Goal: Answer question/provide support

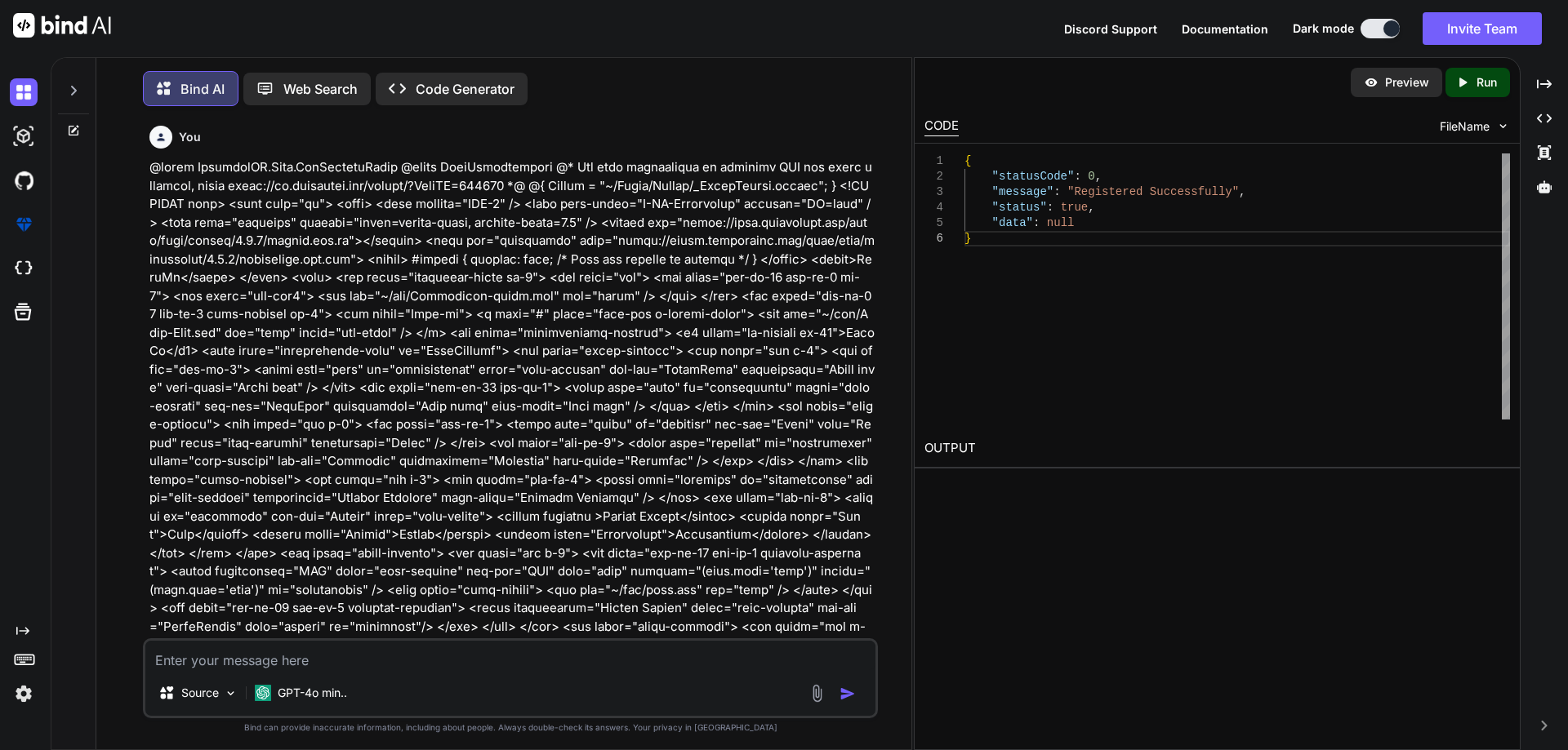
scroll to position [33244, 0]
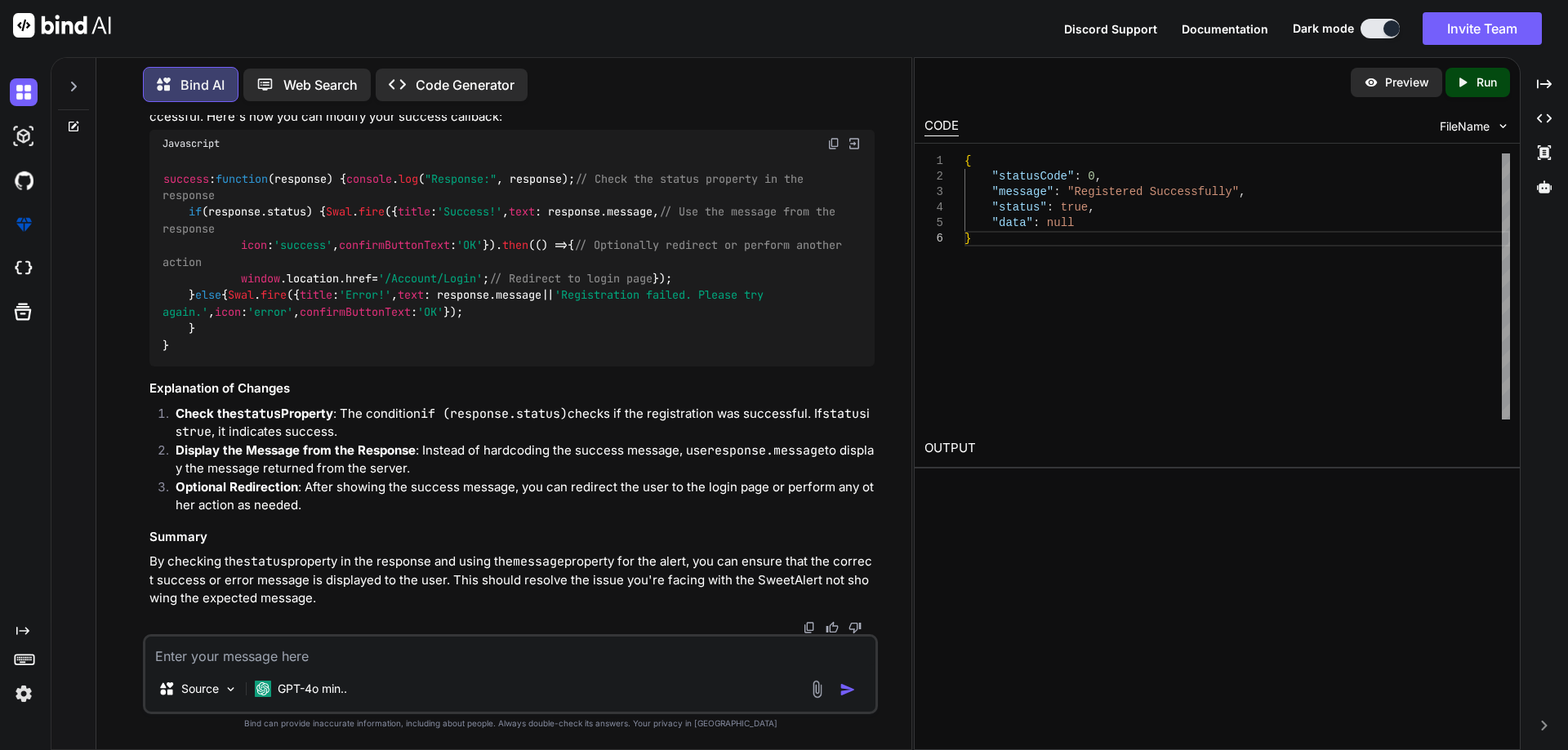
click at [427, 659] on textarea at bounding box center [510, 651] width 730 height 29
paste textarea "@using InfraredIV.Core.WebRequestModel @model UserRegistration @* For more info…"
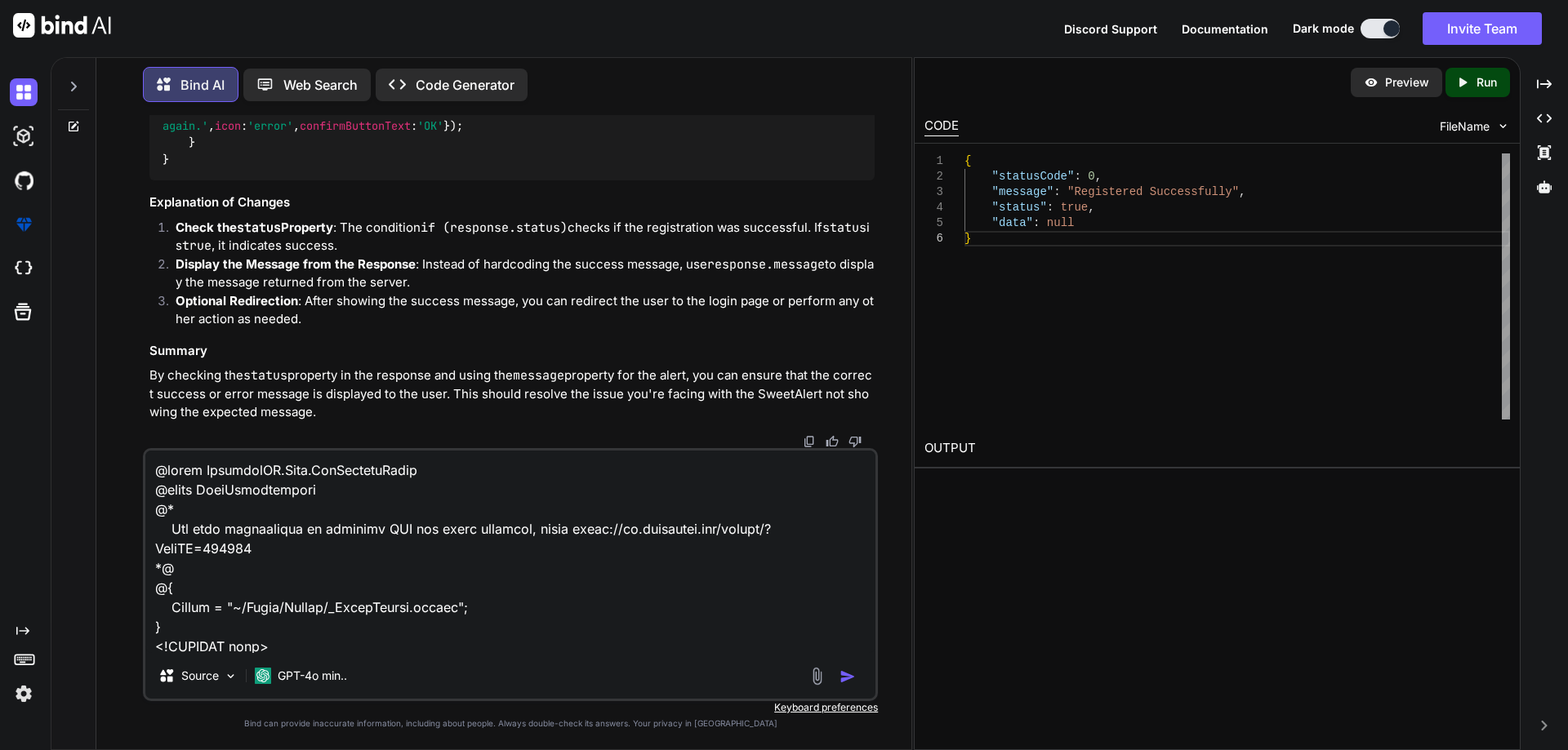
scroll to position [8307, 0]
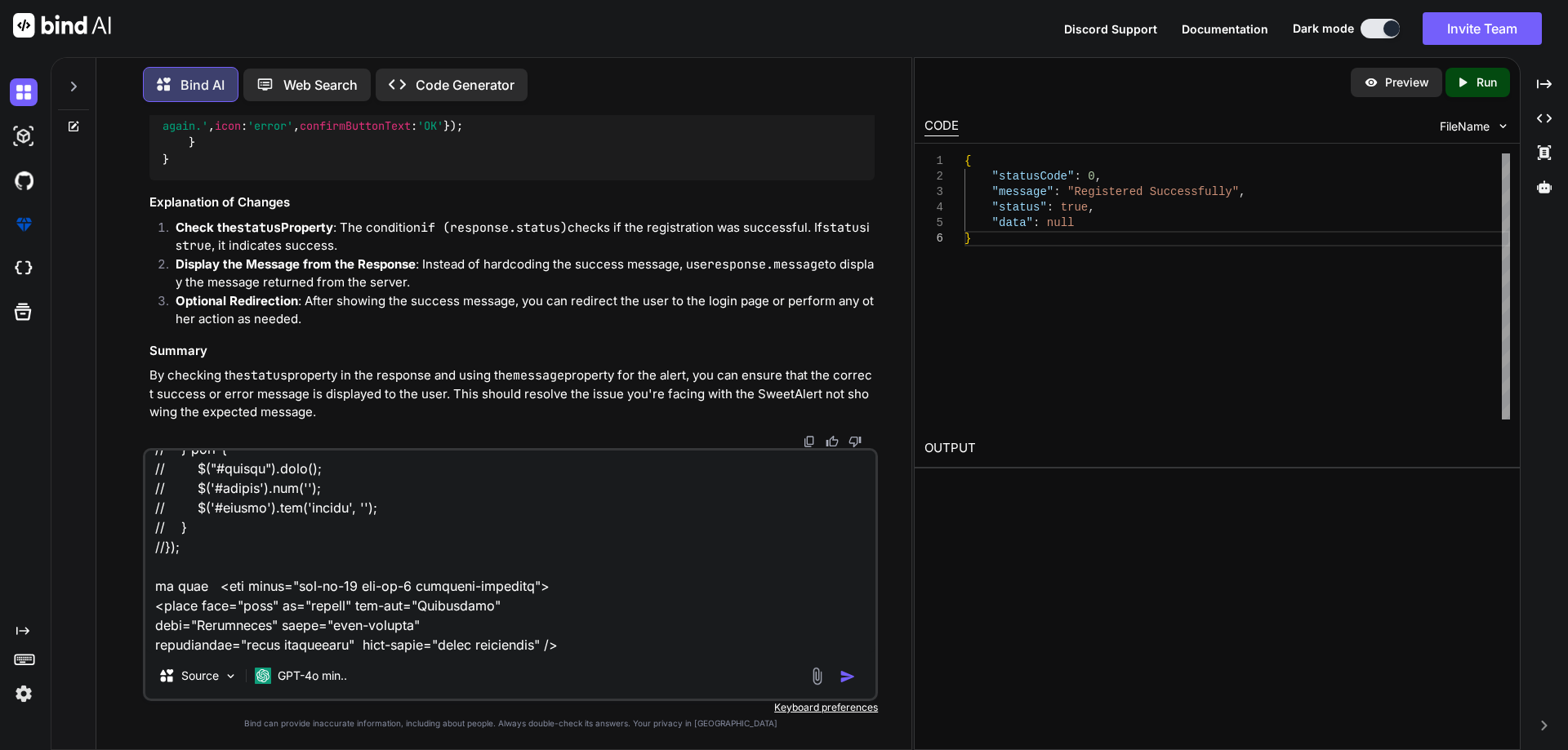
type textarea "@using InfraredIV.Core.WebRequestModel @model UserRegistration @* For more info…"
click at [843, 678] on img "button" at bounding box center [848, 676] width 16 height 16
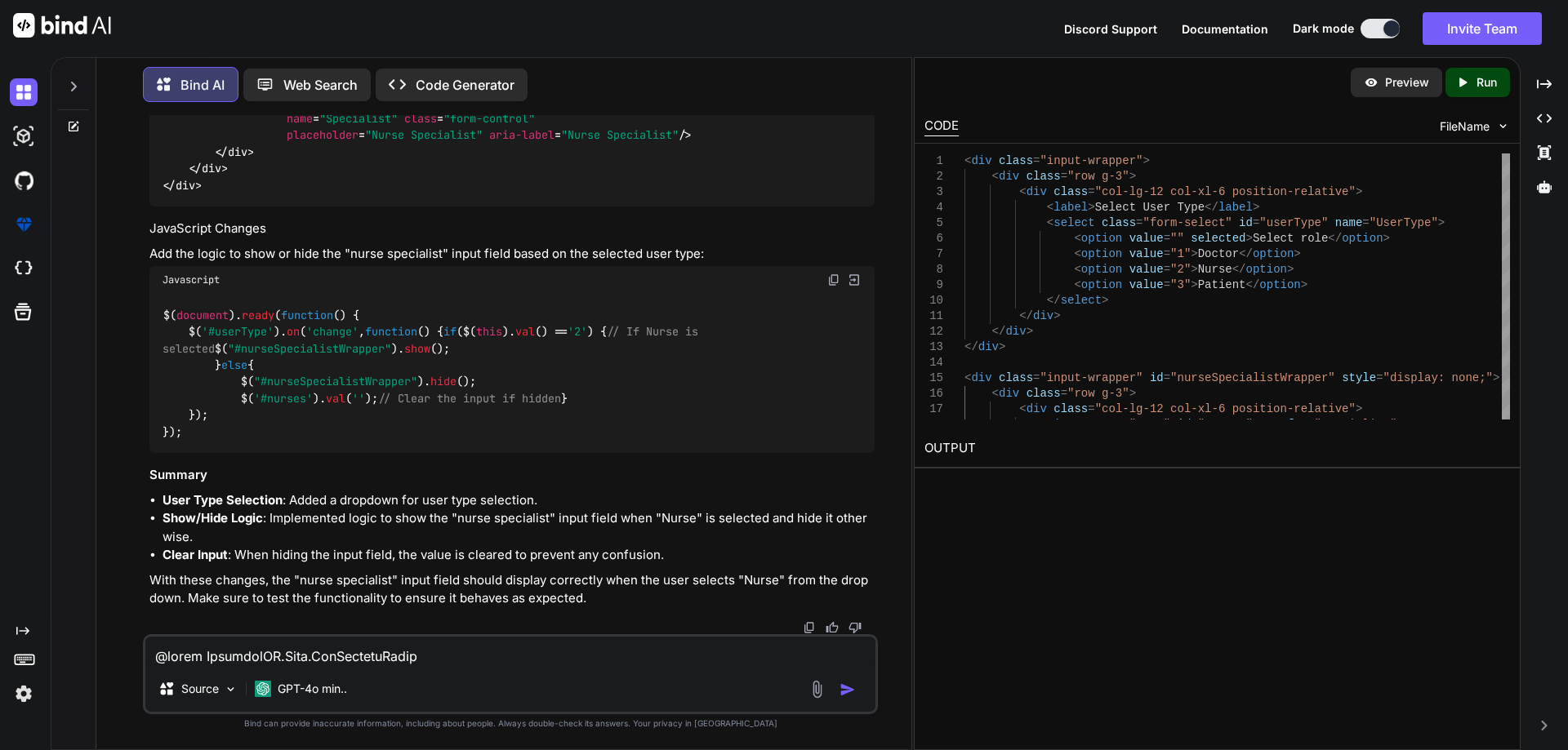
scroll to position [35987, 0]
click at [421, 59] on span ""nurseSpecialistWrapper"" at bounding box center [437, 52] width 156 height 15
drag, startPoint x: 526, startPoint y: 436, endPoint x: 677, endPoint y: 438, distance: 151.0
click at [672, 59] on span "< div class = "input-wrapper" id = "nurseSpecialistWrapper" style = "display: n…" at bounding box center [417, 52] width 510 height 15
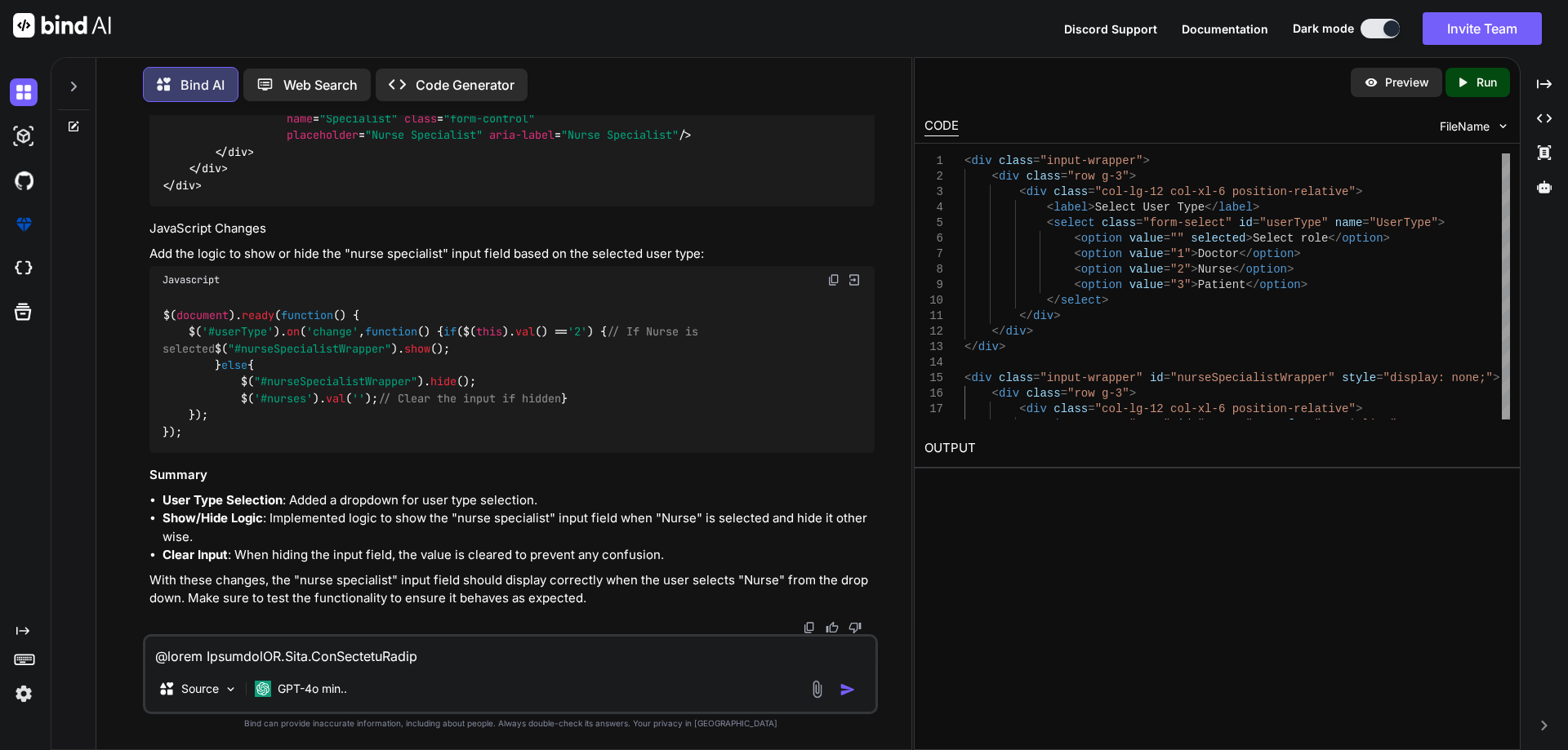
scroll to position [36395, 0]
click at [324, 341] on span ""#nurseSpecialistWrapper"" at bounding box center [309, 348] width 163 height 15
click at [338, 645] on textarea at bounding box center [510, 651] width 730 height 29
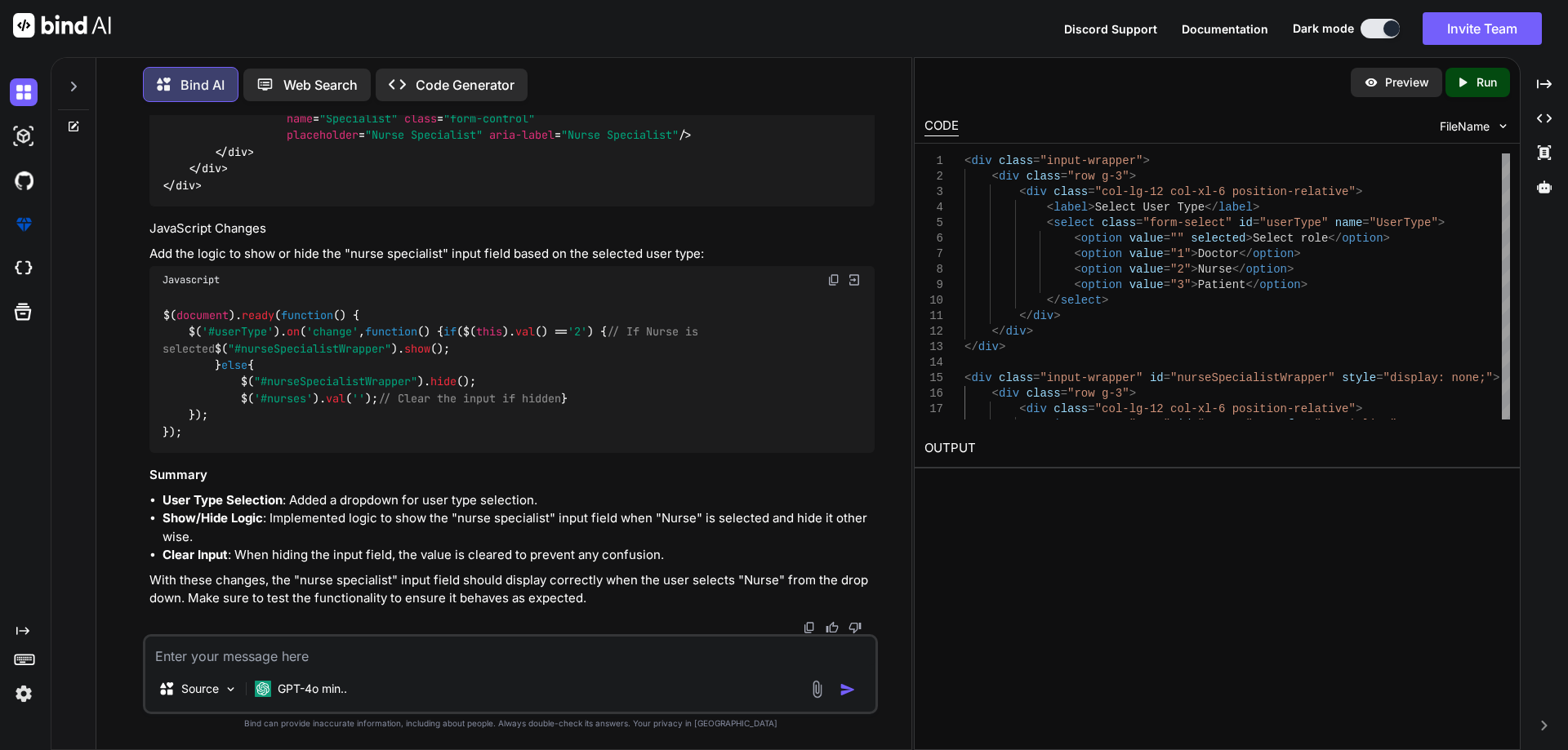
paste textarea "@* <div class="col-lg-12 col-xl-6 position-relative"> <select class="form-selec…"
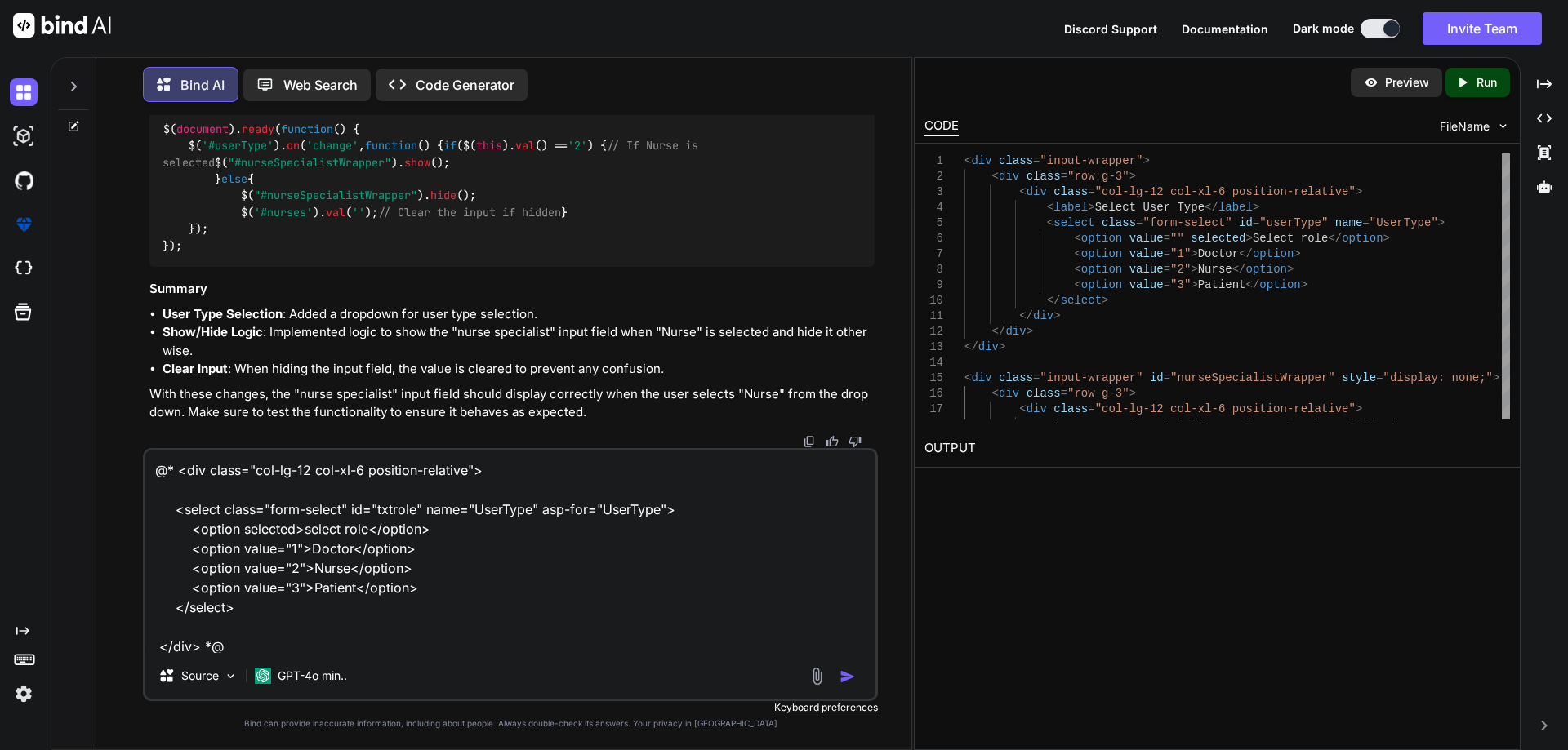
scroll to position [2, 0]
type textarea "@* <div class="col-lg-12 col-xl-6 position-relative"> <select class="form-selec…"
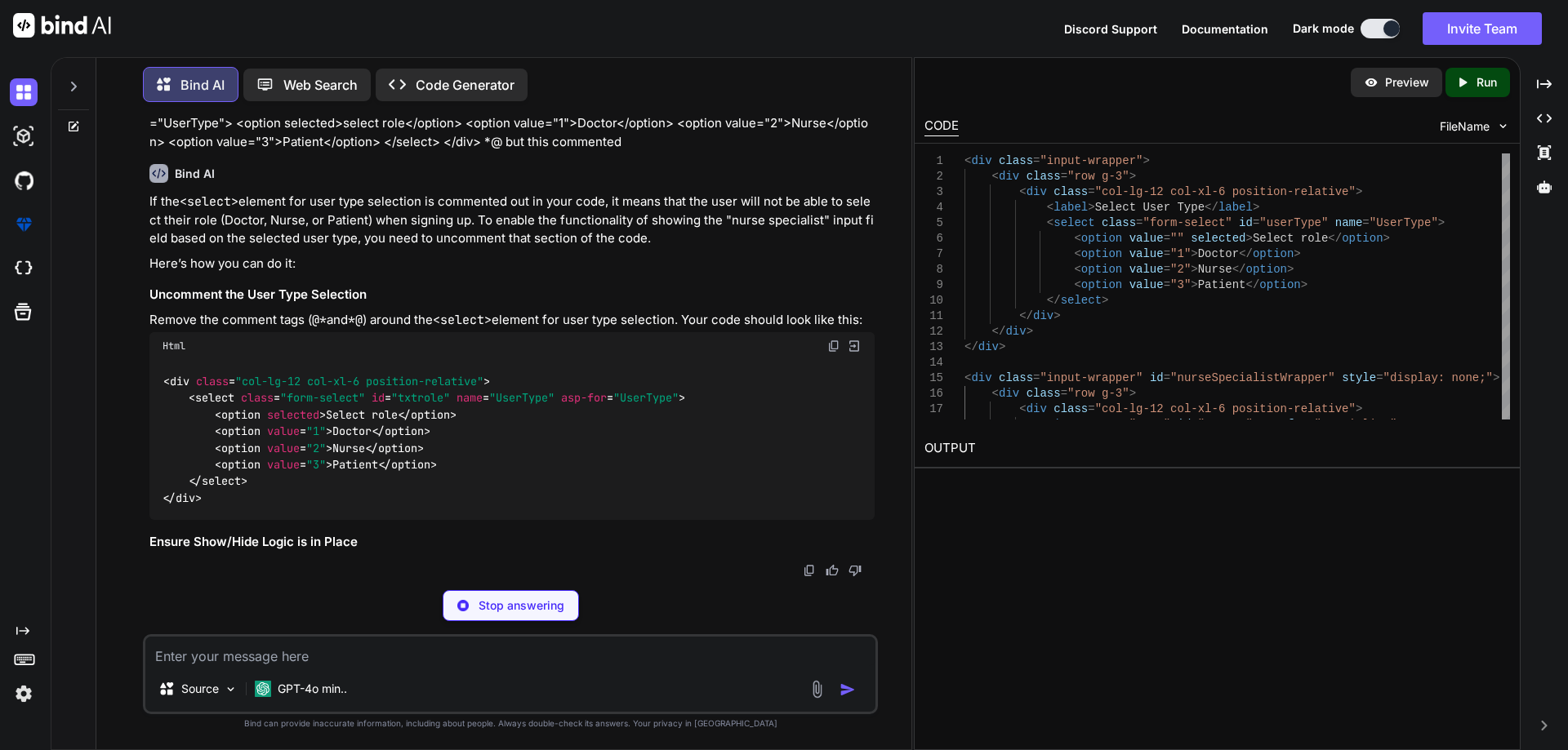
scroll to position [36979, 0]
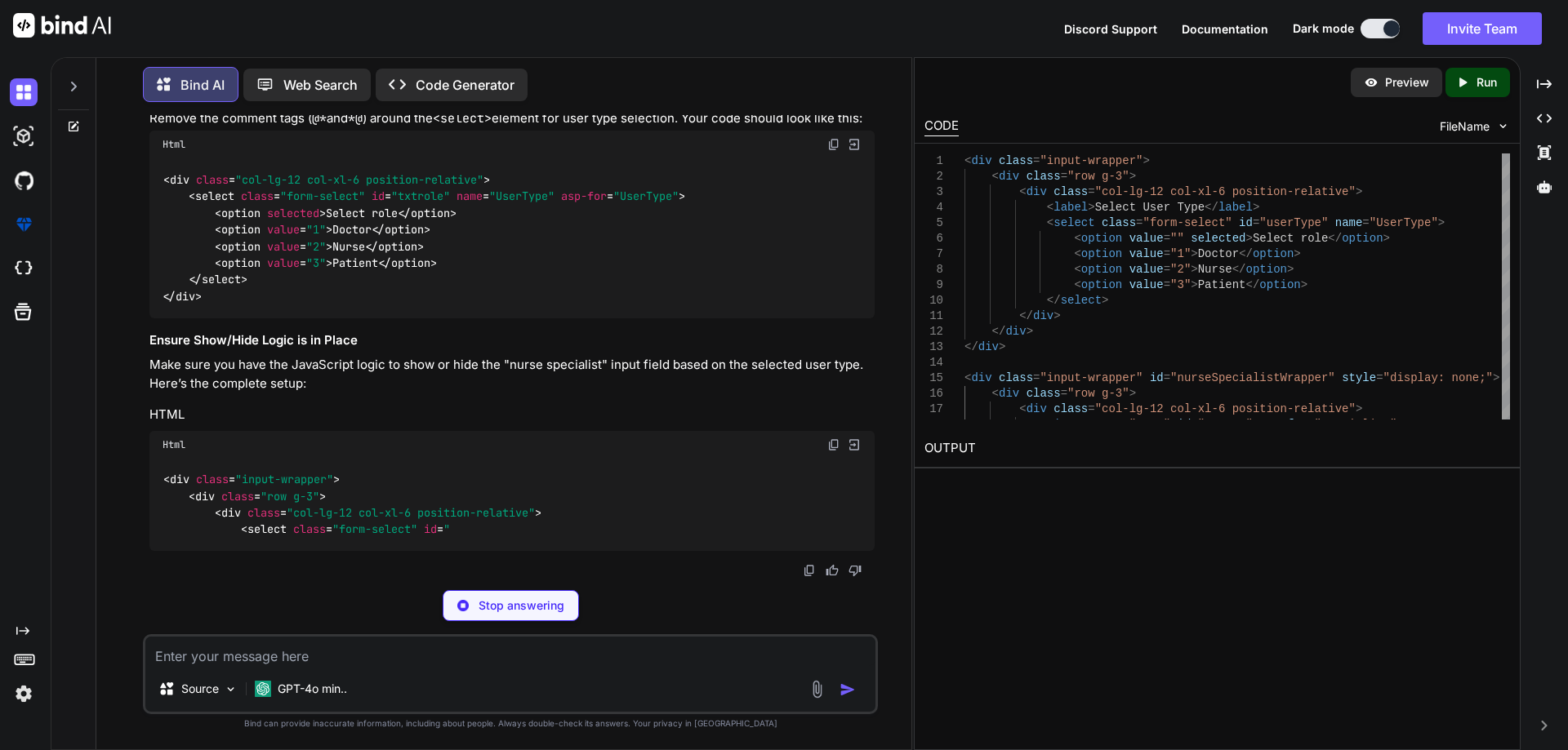
click at [413, 204] on span ""txtrole"" at bounding box center [420, 196] width 58 height 15
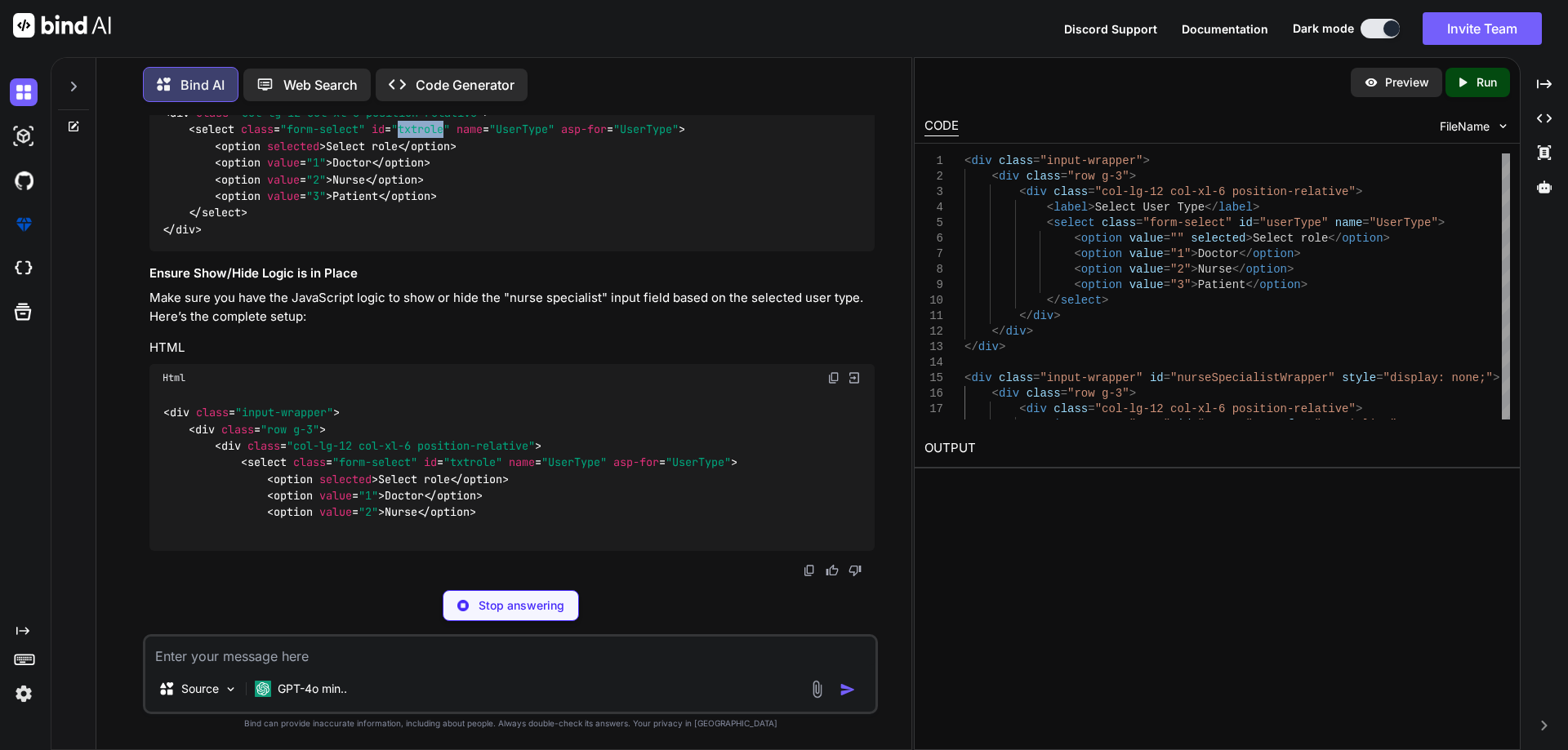
copy span "txtrole"
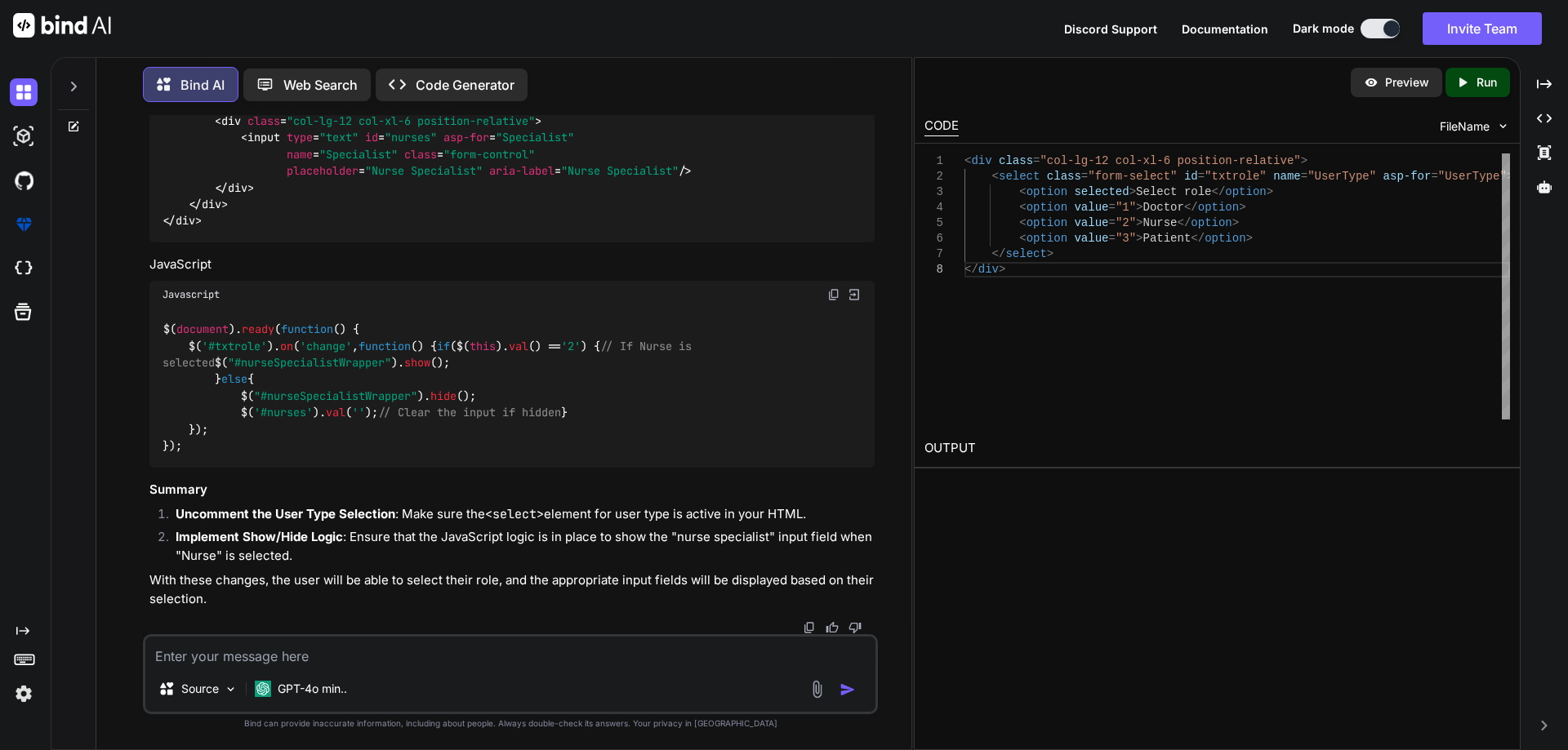
scroll to position [37822, 0]
click at [282, 649] on textarea at bounding box center [510, 651] width 730 height 29
type textarea "no i do not need to based on role jus display"
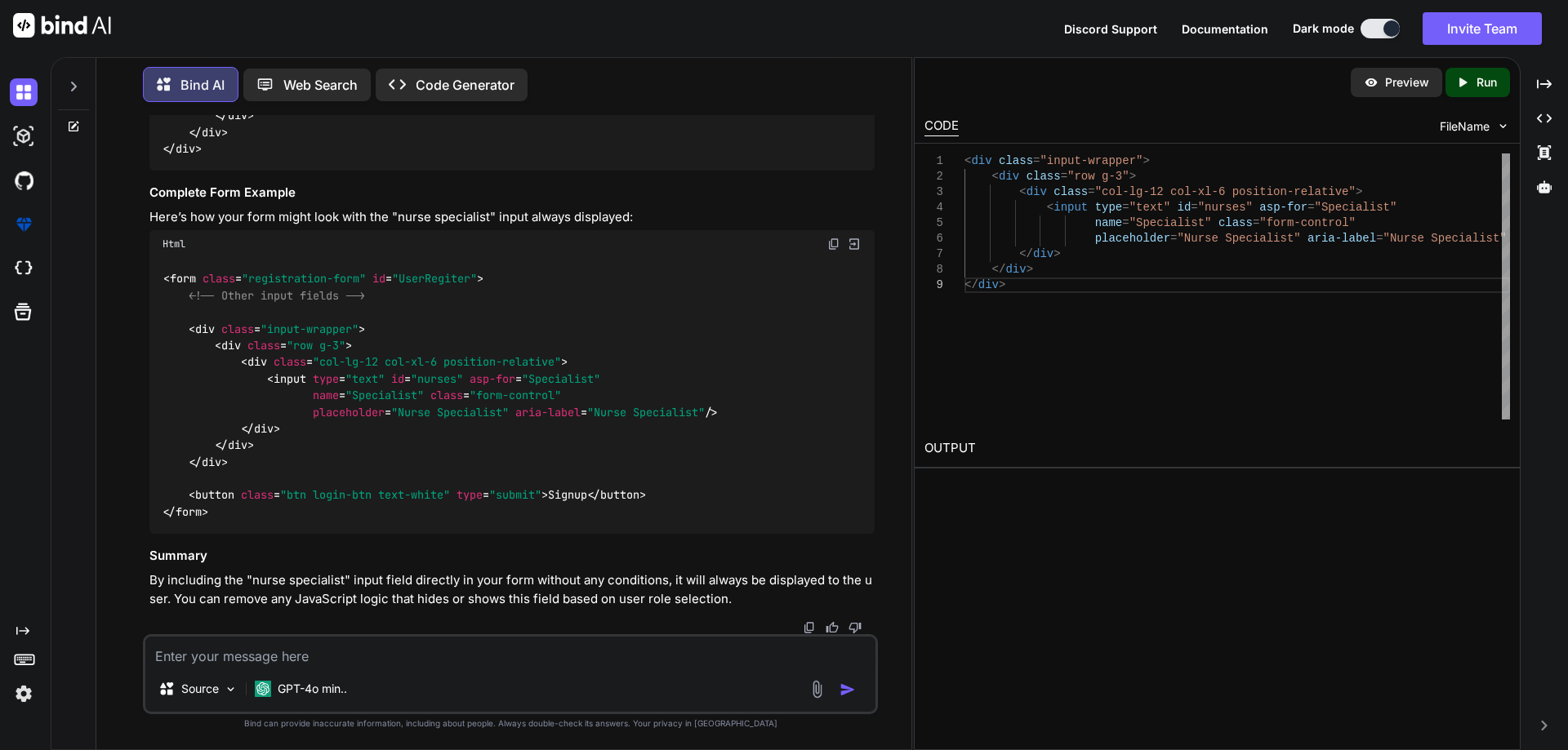
scroll to position [38622, 0]
click at [291, 336] on span ""input-wrapper"" at bounding box center [309, 328] width 98 height 15
click at [280, 419] on span "< input type = "text" id = "nurses" asp-for = "Specialist" name = "Specialist" …" at bounding box center [440, 395] width 555 height 48
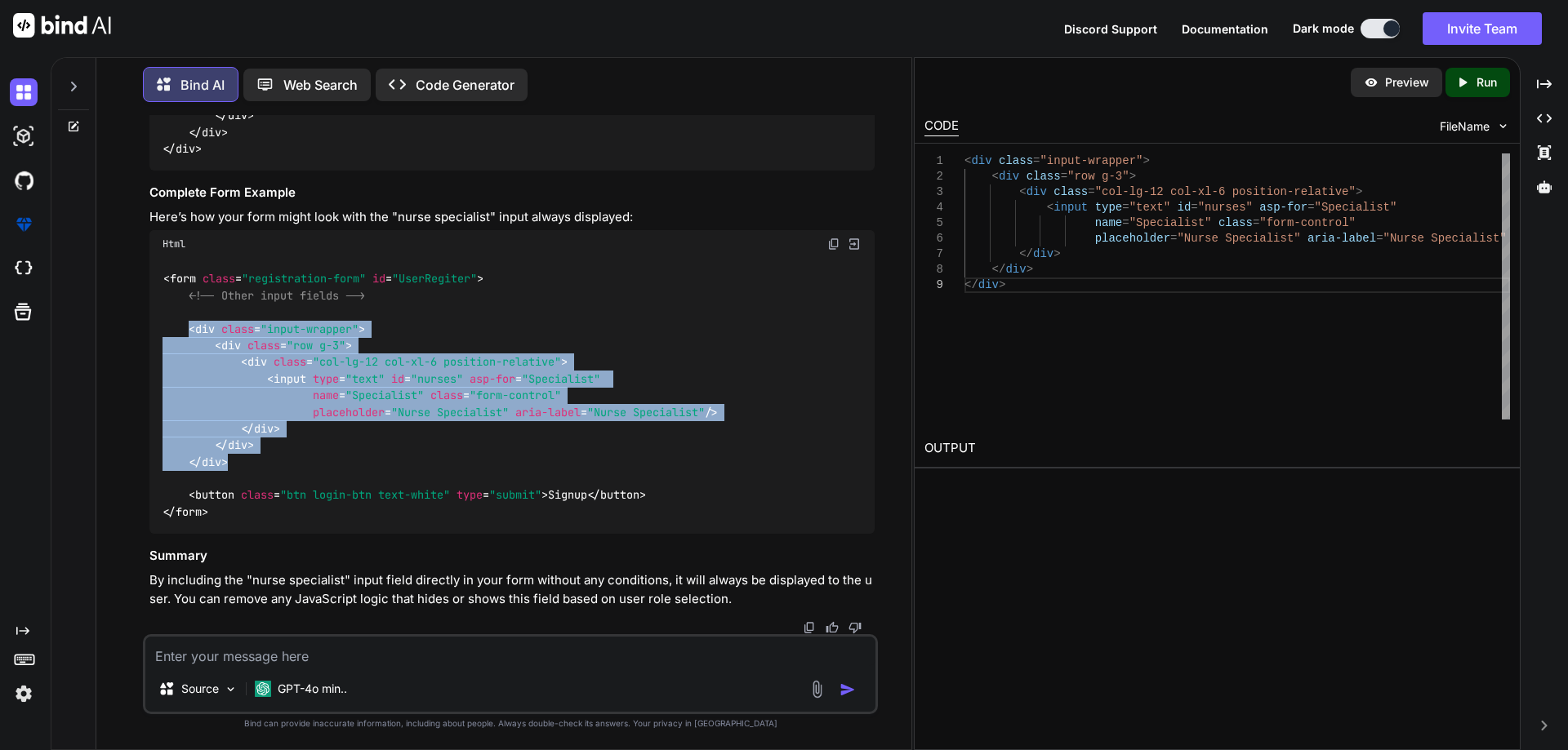
drag, startPoint x: 187, startPoint y: 413, endPoint x: 260, endPoint y: 551, distance: 156.1
click at [260, 534] on div "< form class = "registration-form" id = "UserRegiter" > <!-- Other input fields…" at bounding box center [512, 395] width 726 height 276
copy code "< div class = "input-wrapper" > < div class = "row g-3" > < div class = "col-lg…"
